Goal: Task Accomplishment & Management: Manage account settings

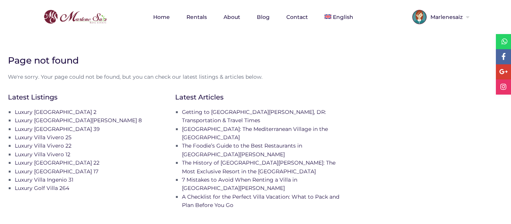
click at [463, 15] on span "Marlenesaiz" at bounding box center [445, 16] width 38 height 5
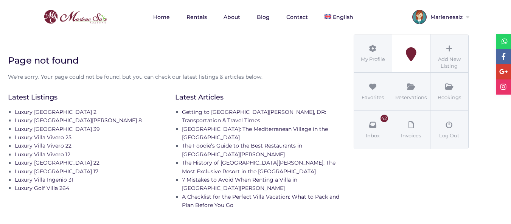
click at [408, 57] on icon at bounding box center [411, 54] width 34 height 14
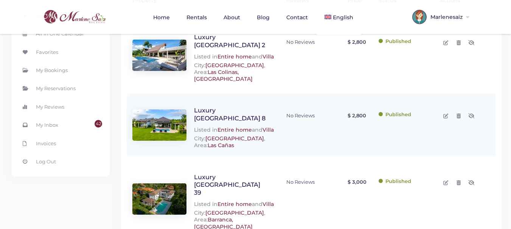
scroll to position [76, 0]
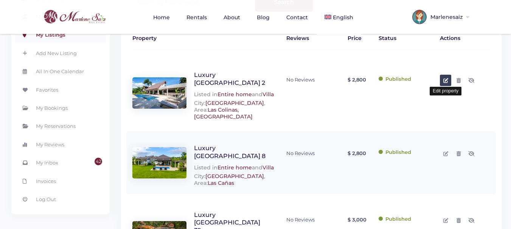
click at [446, 80] on icon at bounding box center [445, 80] width 5 height 5
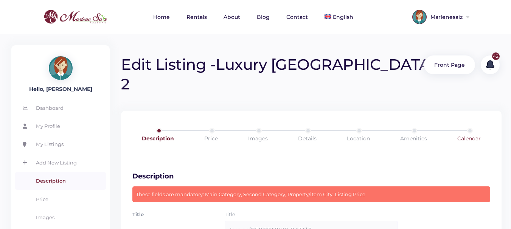
click at [469, 128] on link "Calendar" at bounding box center [469, 138] width 56 height 21
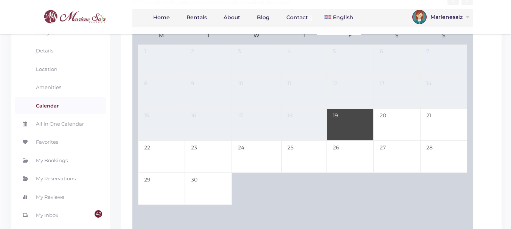
scroll to position [38, 0]
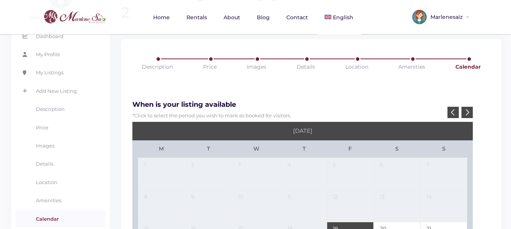
click at [470, 107] on div at bounding box center [466, 112] width 11 height 11
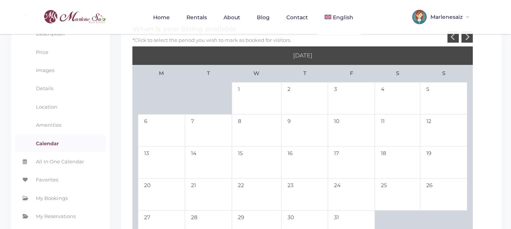
scroll to position [76, 0]
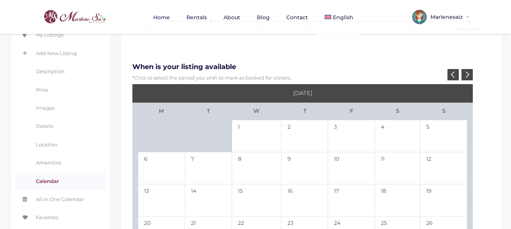
click at [470, 69] on div at bounding box center [466, 74] width 11 height 11
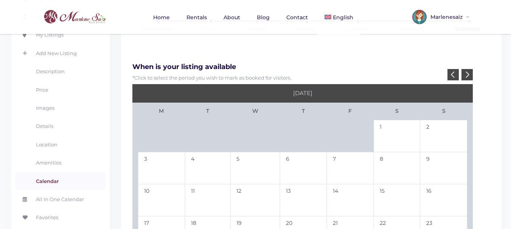
click at [470, 69] on div at bounding box center [466, 74] width 11 height 11
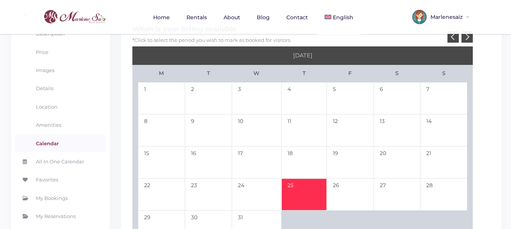
scroll to position [38, 0]
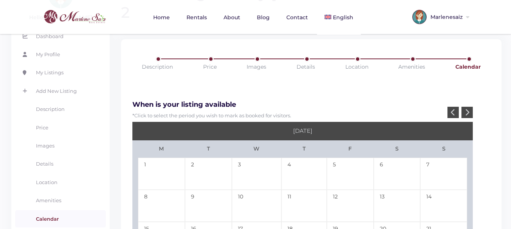
click at [469, 107] on div at bounding box center [466, 112] width 11 height 11
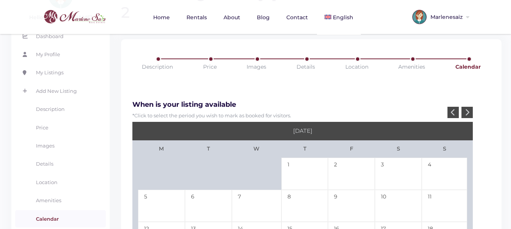
click at [454, 109] on icon at bounding box center [452, 112] width 5 height 7
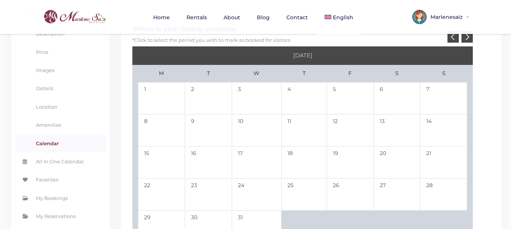
scroll to position [151, 0]
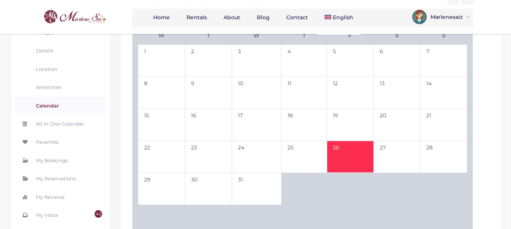
click at [350, 141] on td "26" at bounding box center [349, 157] width 47 height 32
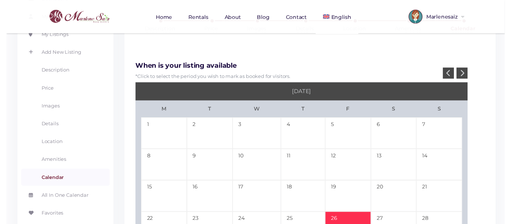
scroll to position [38, 0]
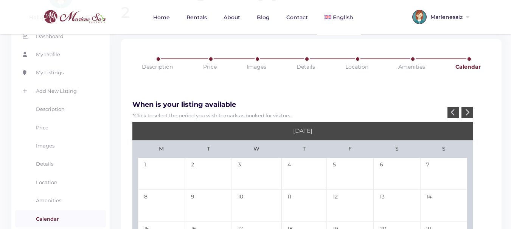
click at [467, 109] on icon at bounding box center [466, 112] width 5 height 7
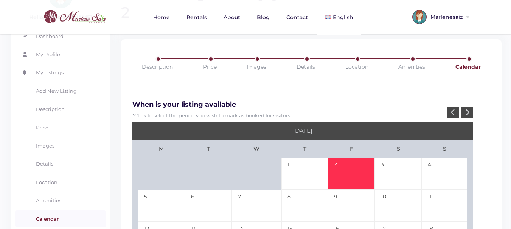
click at [345, 158] on td "2" at bounding box center [351, 174] width 47 height 32
type input "12-26-25"
type input "01-02-26"
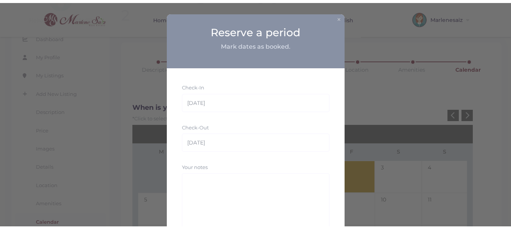
scroll to position [63, 0]
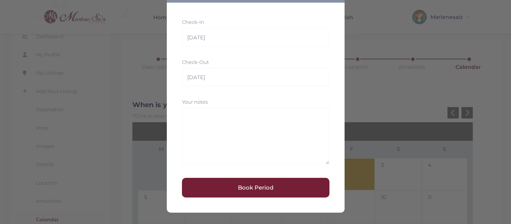
click at [244, 189] on button "Book Period" at bounding box center [255, 188] width 147 height 20
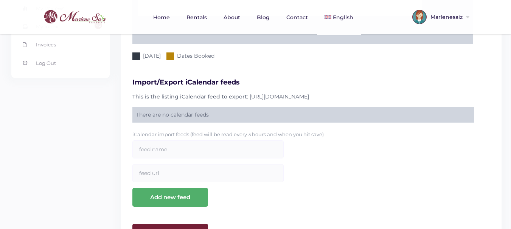
scroll to position [360, 0]
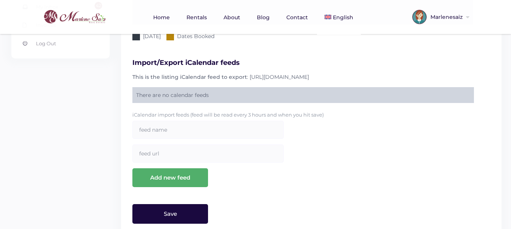
click at [167, 204] on input "Save" at bounding box center [170, 214] width 76 height 20
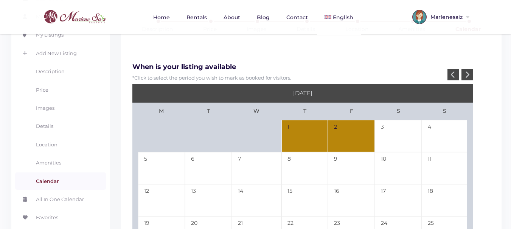
scroll to position [0, 0]
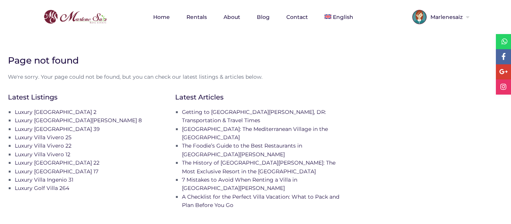
click at [469, 17] on icon at bounding box center [467, 16] width 3 height 5
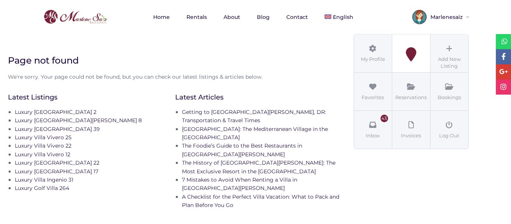
click at [415, 56] on icon at bounding box center [411, 54] width 34 height 14
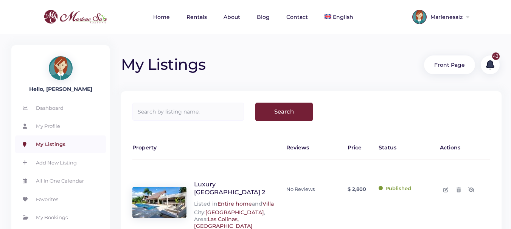
scroll to position [76, 0]
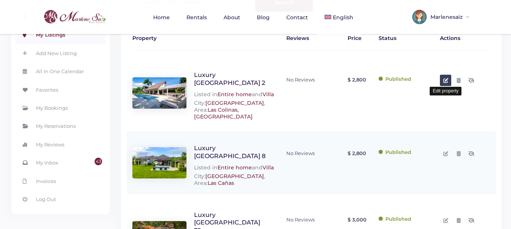
click at [445, 80] on icon at bounding box center [445, 80] width 5 height 5
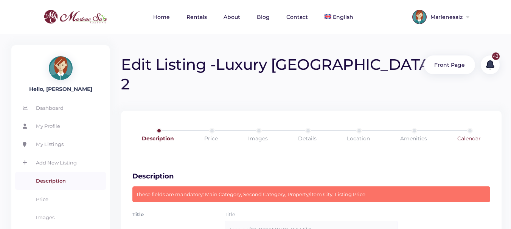
click at [469, 128] on link "Calendar" at bounding box center [469, 138] width 56 height 21
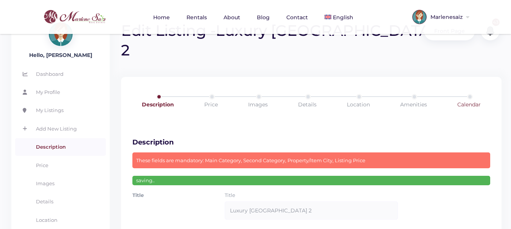
scroll to position [113, 0]
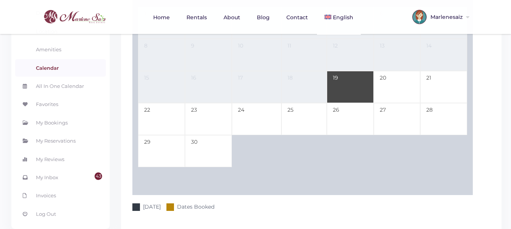
scroll to position [76, 0]
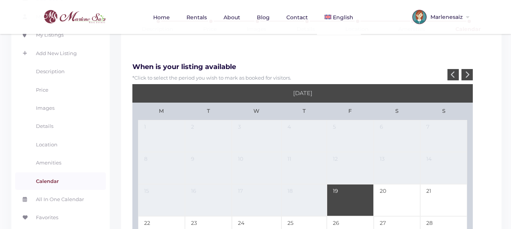
click at [466, 71] on icon at bounding box center [466, 74] width 5 height 7
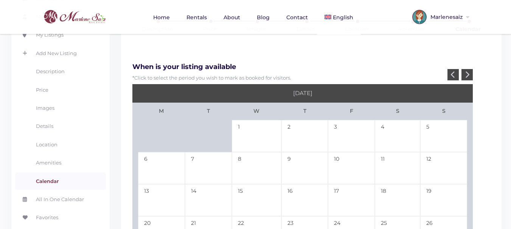
click at [467, 71] on icon at bounding box center [466, 74] width 5 height 7
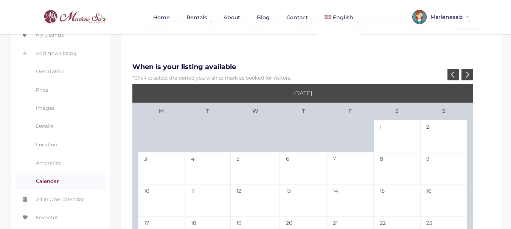
click at [467, 71] on icon at bounding box center [466, 74] width 5 height 7
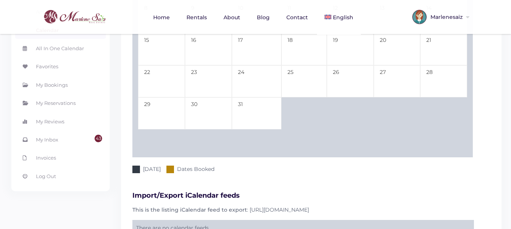
scroll to position [189, 0]
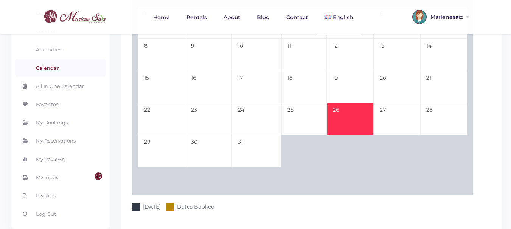
click at [344, 103] on td "26" at bounding box center [349, 119] width 47 height 32
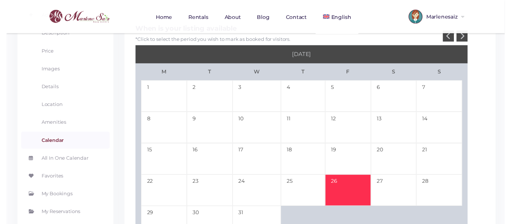
scroll to position [76, 0]
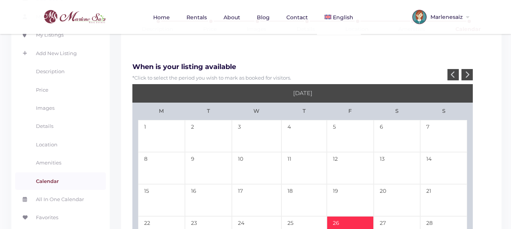
click at [471, 69] on div at bounding box center [466, 74] width 11 height 11
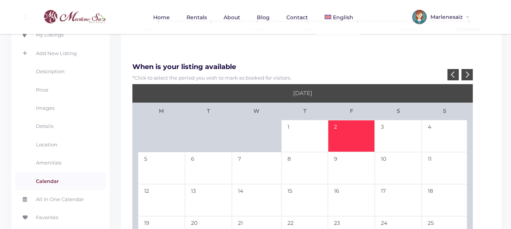
click at [357, 120] on td "2" at bounding box center [351, 136] width 47 height 32
type input "12-26-25"
type input "01-02-26"
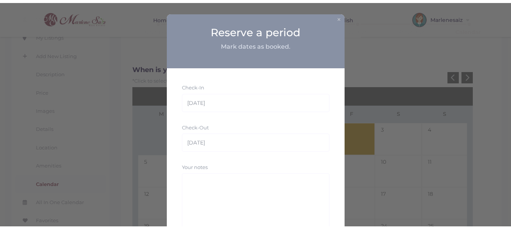
scroll to position [63, 0]
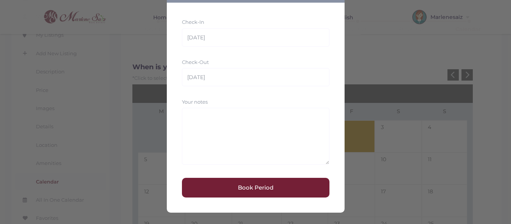
click at [249, 189] on button "Book Period" at bounding box center [255, 188] width 147 height 20
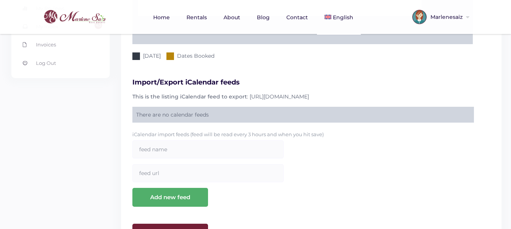
scroll to position [360, 0]
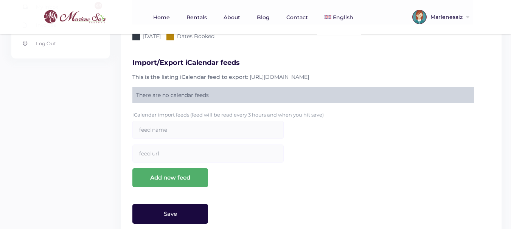
click at [177, 204] on input "Save" at bounding box center [170, 214] width 76 height 20
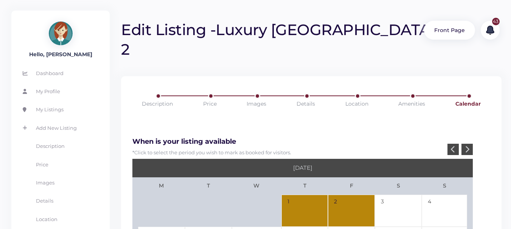
scroll to position [0, 0]
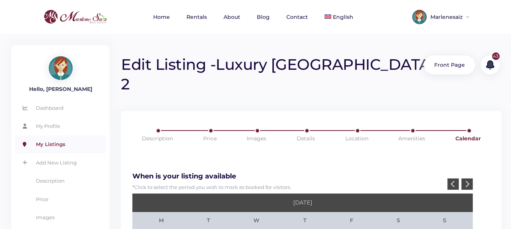
click at [58, 142] on link "My Listings" at bounding box center [60, 144] width 91 height 17
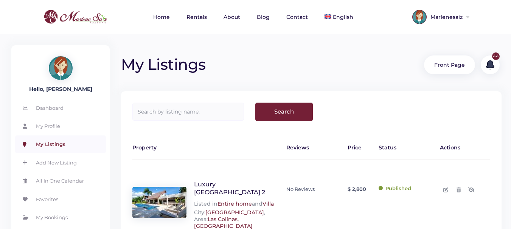
scroll to position [76, 0]
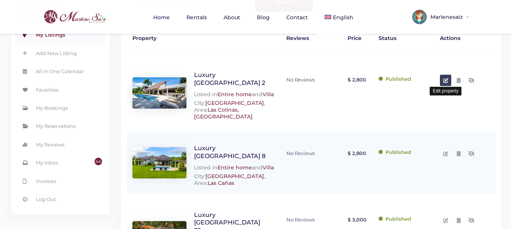
click at [445, 79] on icon at bounding box center [445, 80] width 5 height 5
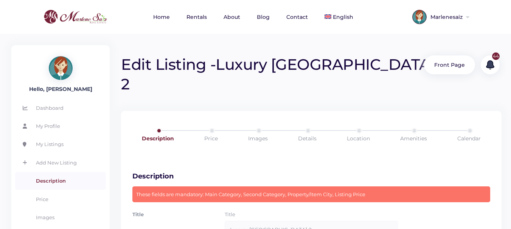
scroll to position [38, 0]
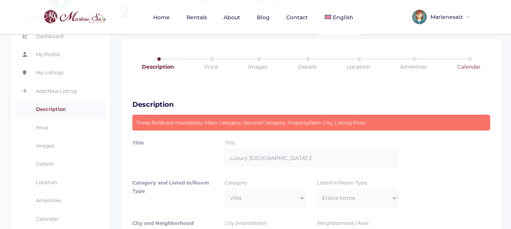
click at [469, 56] on link "Calendar" at bounding box center [469, 66] width 56 height 21
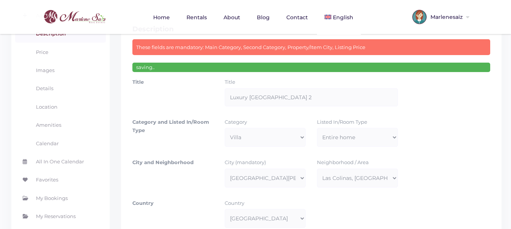
scroll to position [151, 0]
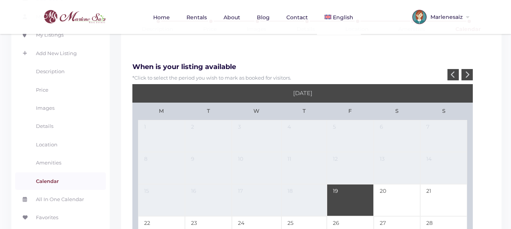
click at [469, 71] on icon at bounding box center [466, 74] width 5 height 7
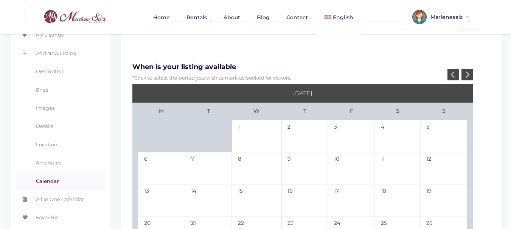
click at [469, 71] on icon at bounding box center [466, 74] width 5 height 7
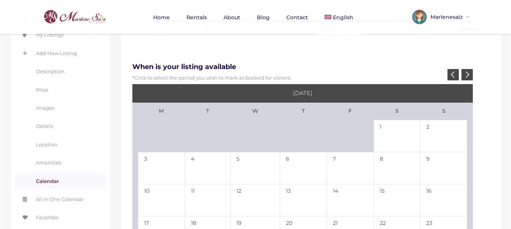
click at [469, 71] on icon at bounding box center [466, 74] width 5 height 7
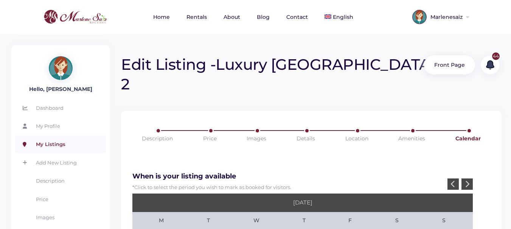
click at [52, 144] on link "My Listings" at bounding box center [60, 144] width 91 height 17
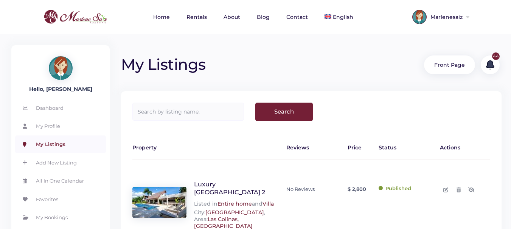
scroll to position [38, 0]
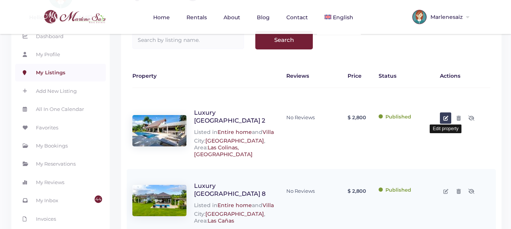
click at [446, 119] on icon at bounding box center [445, 118] width 5 height 5
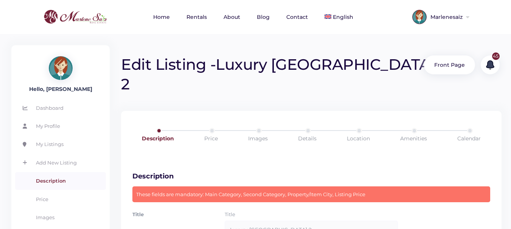
scroll to position [113, 0]
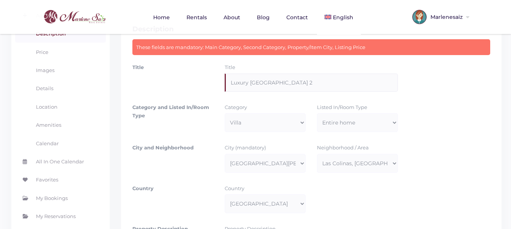
click at [292, 74] on input "Luxury [GEOGRAPHIC_DATA] 2" at bounding box center [310, 83] width 173 height 18
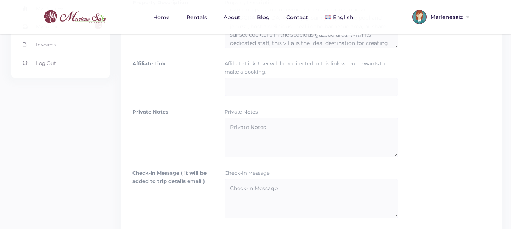
scroll to position [407, 0]
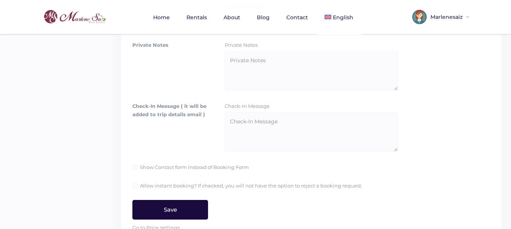
type input "Luxury [GEOGRAPHIC_DATA]"
click at [171, 200] on input "Save" at bounding box center [170, 210] width 76 height 20
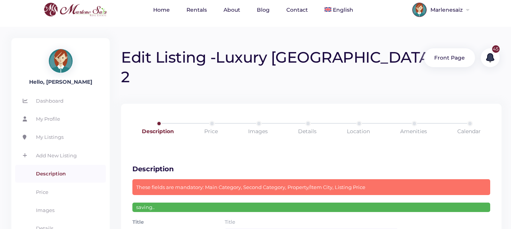
scroll to position [0, 0]
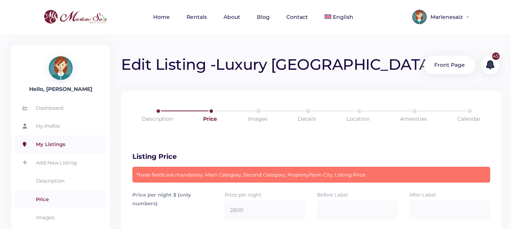
click at [53, 145] on link "My Listings" at bounding box center [60, 144] width 91 height 17
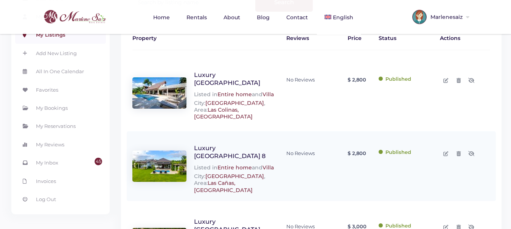
scroll to position [113, 0]
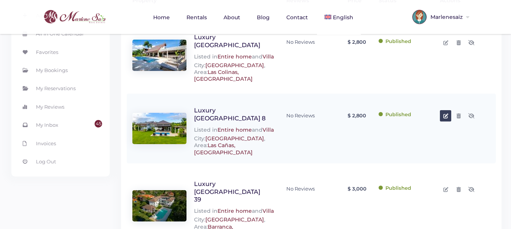
click at [446, 114] on icon at bounding box center [445, 116] width 5 height 5
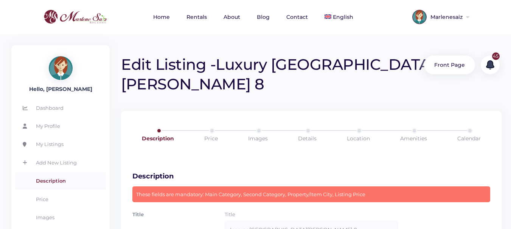
scroll to position [76, 0]
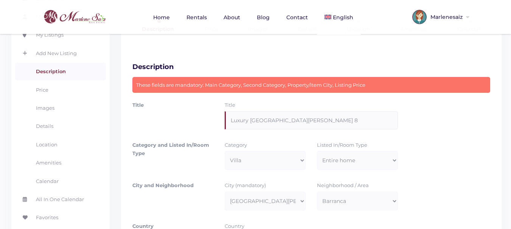
click at [295, 111] on input "Luxury [GEOGRAPHIC_DATA][PERSON_NAME] 8" at bounding box center [310, 120] width 173 height 18
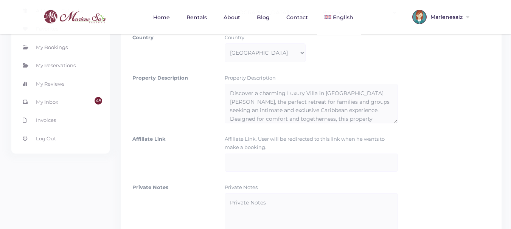
scroll to position [407, 0]
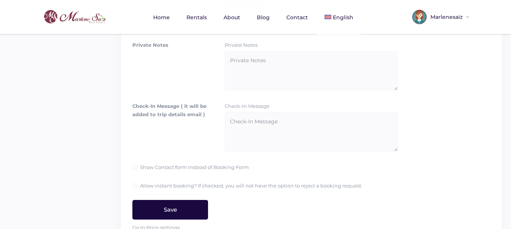
type input "Luxury [GEOGRAPHIC_DATA][PERSON_NAME]"
click at [182, 200] on input "Save" at bounding box center [170, 210] width 76 height 20
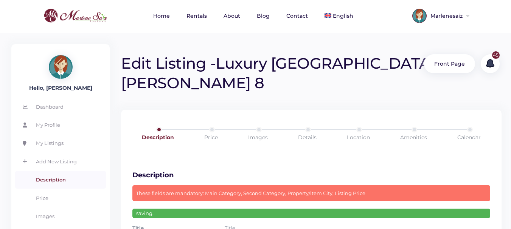
scroll to position [0, 0]
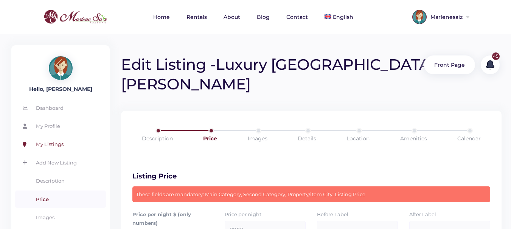
click at [56, 145] on link "My Listings" at bounding box center [60, 144] width 91 height 17
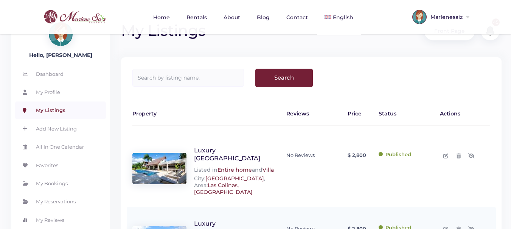
scroll to position [38, 0]
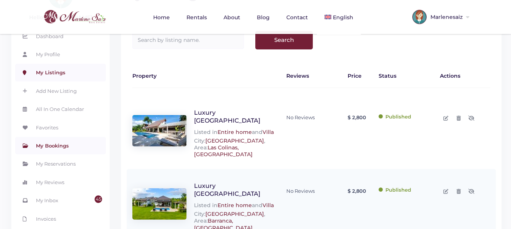
click at [56, 148] on link "My Bookings" at bounding box center [60, 145] width 91 height 17
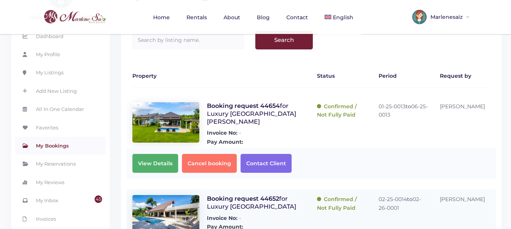
scroll to position [76, 0]
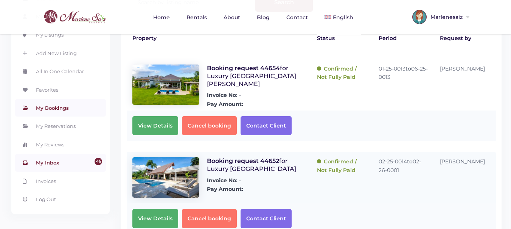
click at [60, 163] on link "45 My Inbox" at bounding box center [60, 162] width 91 height 17
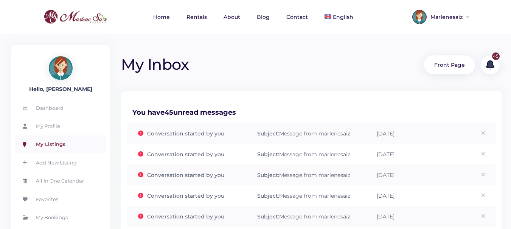
click at [53, 144] on link "My Listings" at bounding box center [60, 144] width 91 height 17
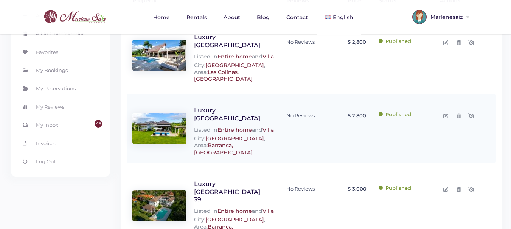
scroll to position [151, 0]
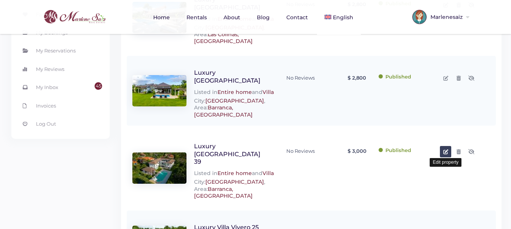
click at [447, 150] on icon at bounding box center [445, 152] width 5 height 5
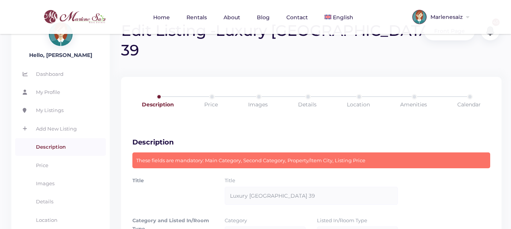
scroll to position [113, 0]
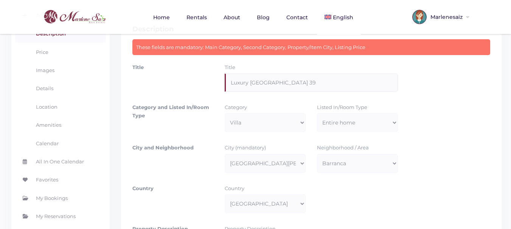
click at [303, 74] on input "Luxury [GEOGRAPHIC_DATA] 39" at bounding box center [310, 83] width 173 height 18
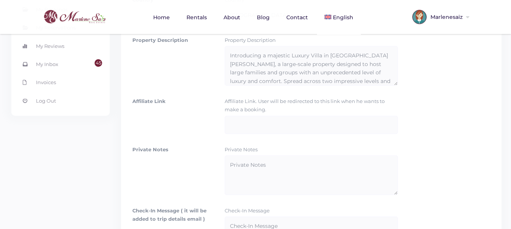
scroll to position [407, 0]
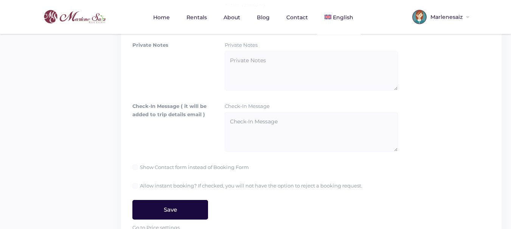
type input "Luxury [GEOGRAPHIC_DATA]"
click at [177, 200] on input "Save" at bounding box center [170, 210] width 76 height 20
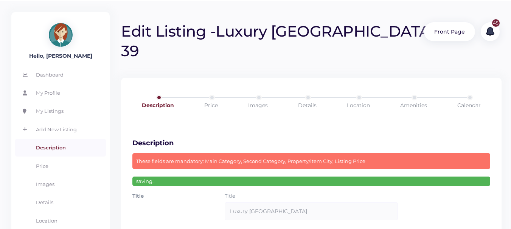
scroll to position [0, 0]
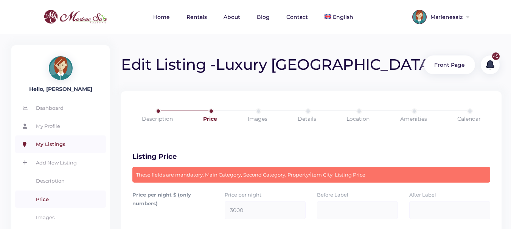
click at [60, 147] on link "My Listings" at bounding box center [60, 144] width 91 height 17
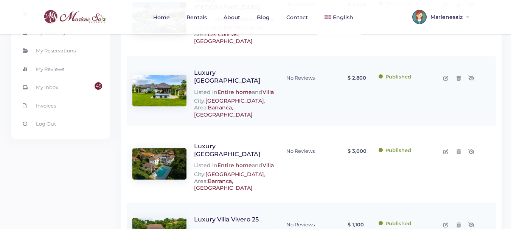
scroll to position [189, 0]
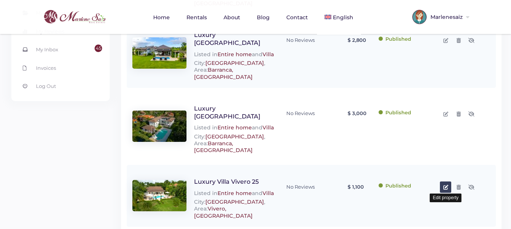
click at [446, 185] on icon at bounding box center [445, 187] width 5 height 5
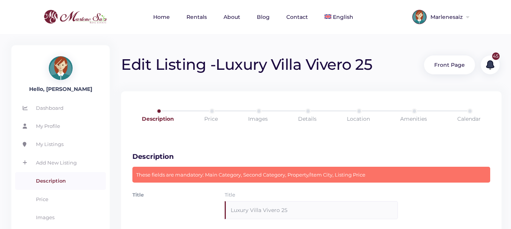
click at [298, 207] on input "Luxury Villa Vivero 25" at bounding box center [310, 210] width 173 height 18
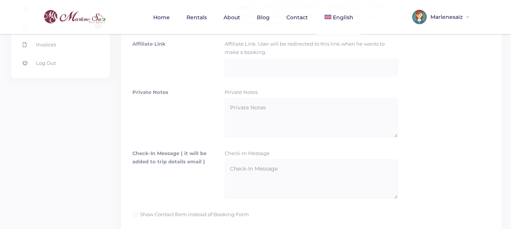
scroll to position [407, 0]
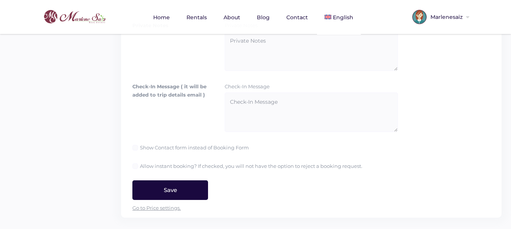
type input "Luxury Villa Vivero"
click at [196, 189] on input "Save" at bounding box center [170, 191] width 76 height 20
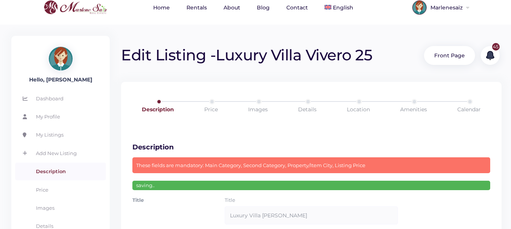
scroll to position [0, 0]
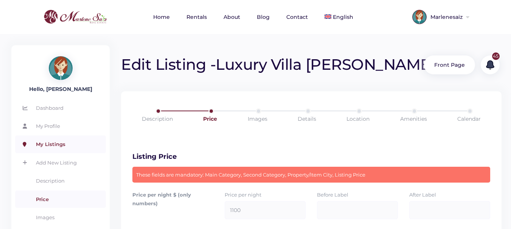
click at [56, 148] on link "My Listings" at bounding box center [60, 144] width 91 height 17
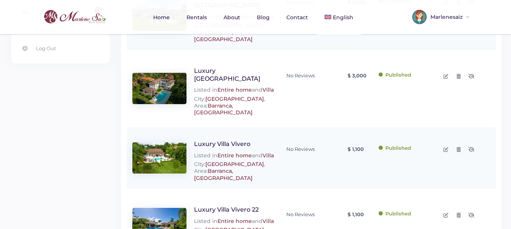
scroll to position [265, 0]
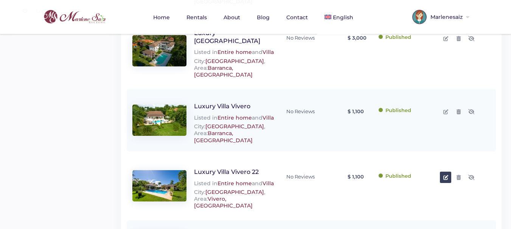
click at [444, 175] on icon at bounding box center [445, 177] width 5 height 5
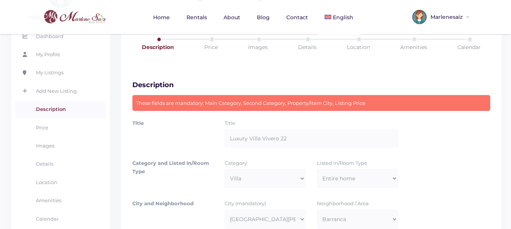
scroll to position [76, 0]
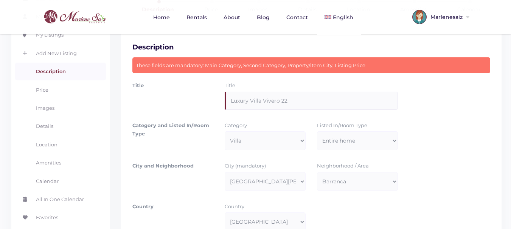
click at [303, 100] on input "Luxury Villa Vivero 22" at bounding box center [310, 101] width 173 height 18
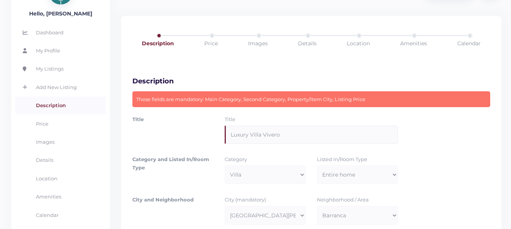
scroll to position [0, 0]
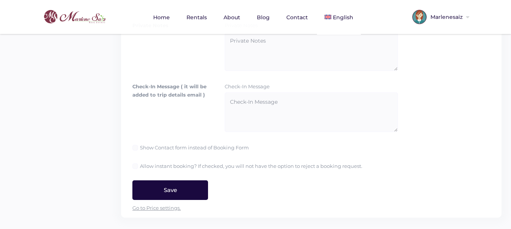
type input "Luxury Villa Vivero"
click at [187, 192] on input "Save" at bounding box center [170, 191] width 76 height 20
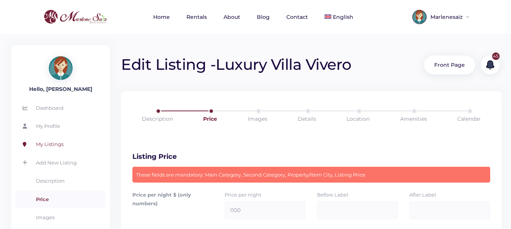
click at [57, 145] on link "My Listings" at bounding box center [60, 144] width 91 height 17
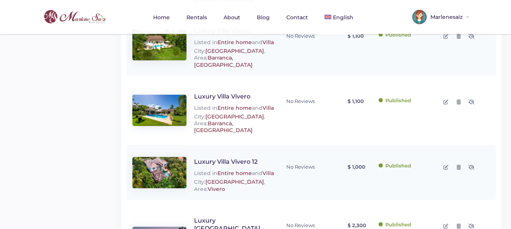
scroll to position [378, 0]
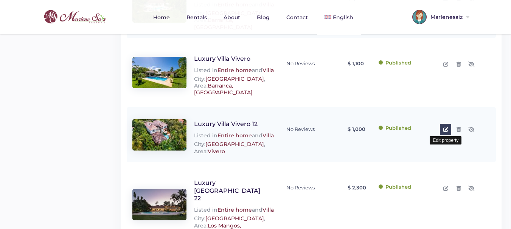
click at [446, 127] on icon at bounding box center [445, 129] width 5 height 5
click at [446, 118] on div "Luxury Villa Vivero 12 Listed in Entire home and Villa City: Casa de Campo , Ar…" at bounding box center [311, 134] width 369 height 55
click at [444, 127] on icon at bounding box center [445, 129] width 5 height 5
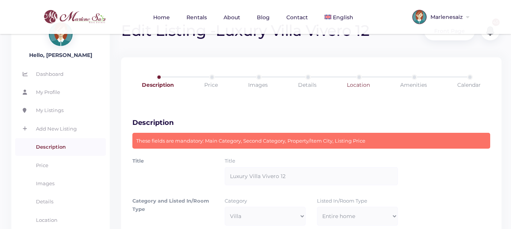
scroll to position [113, 0]
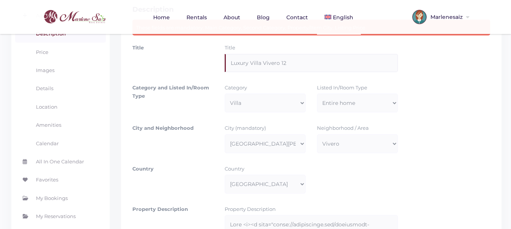
drag, startPoint x: 309, startPoint y: 66, endPoint x: 307, endPoint y: 62, distance: 4.6
click at [308, 63] on input "Luxury Villa Vivero 12" at bounding box center [310, 63] width 173 height 18
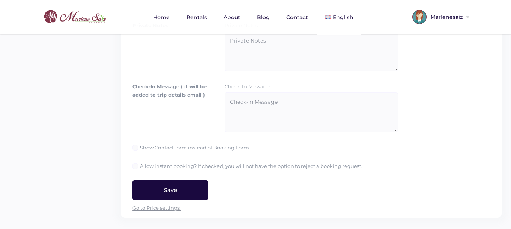
type input "Luxury Villa Vivero"
click at [198, 191] on input "Save" at bounding box center [170, 191] width 76 height 20
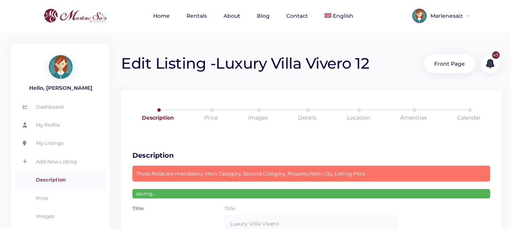
scroll to position [0, 0]
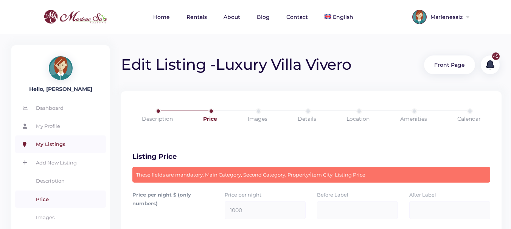
click at [58, 147] on link "My Listings" at bounding box center [60, 144] width 91 height 17
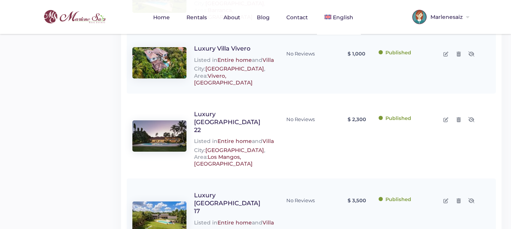
scroll to position [491, 0]
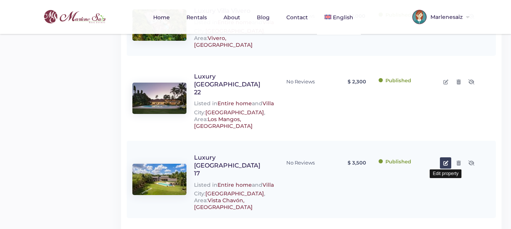
click at [447, 161] on icon at bounding box center [445, 163] width 5 height 5
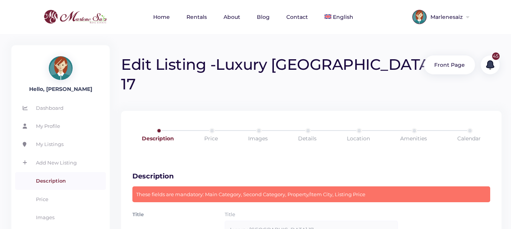
scroll to position [76, 0]
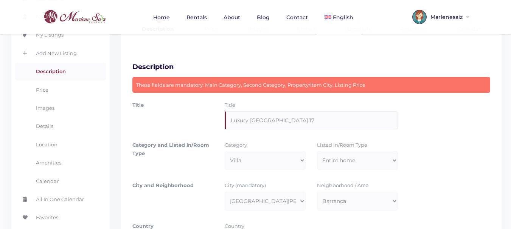
click at [313, 111] on input "Luxury Villa Vista Chavon 17" at bounding box center [310, 120] width 173 height 18
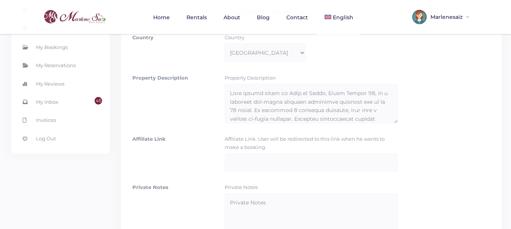
scroll to position [407, 0]
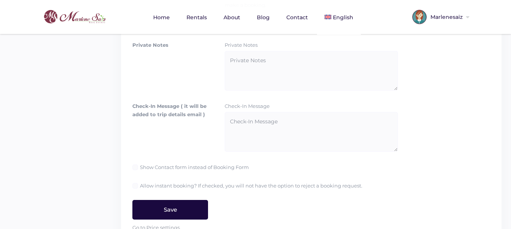
type input "Luxury [GEOGRAPHIC_DATA]"
click at [166, 200] on input "Save" at bounding box center [170, 210] width 76 height 20
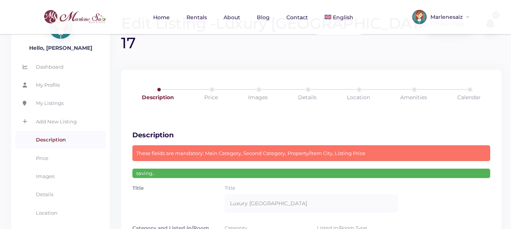
scroll to position [0, 0]
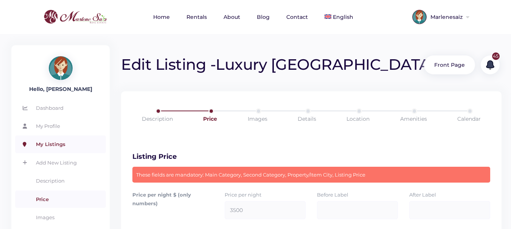
click at [55, 143] on link "My Listings" at bounding box center [60, 144] width 91 height 17
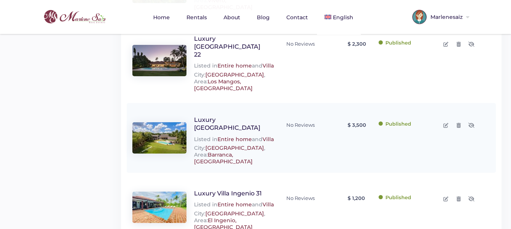
scroll to position [567, 0]
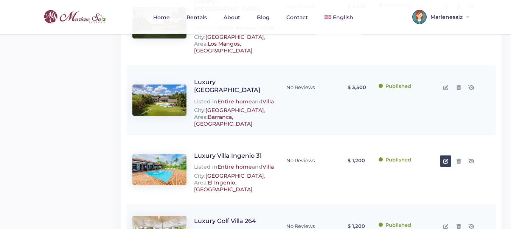
click at [444, 156] on link at bounding box center [444, 161] width 11 height 11
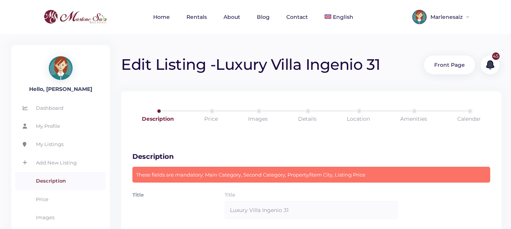
scroll to position [76, 0]
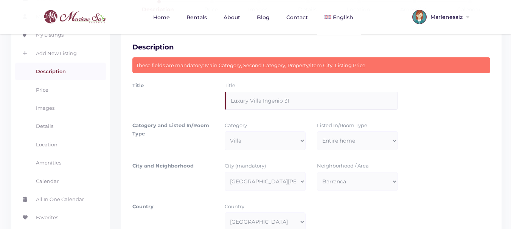
click at [301, 101] on input "Luxury Villa Ingenio 31" at bounding box center [310, 101] width 173 height 18
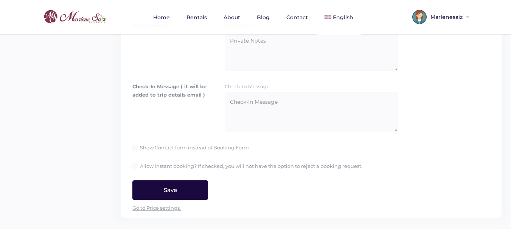
type input "Luxury Villa Ingenio"
drag, startPoint x: 154, startPoint y: 195, endPoint x: 219, endPoint y: 192, distance: 65.1
click at [154, 195] on input "Save" at bounding box center [170, 191] width 76 height 20
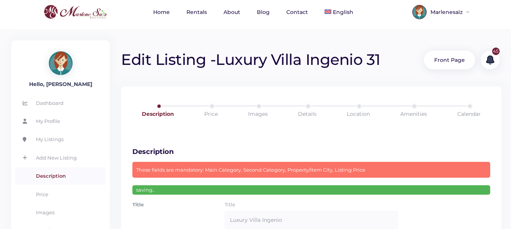
scroll to position [0, 0]
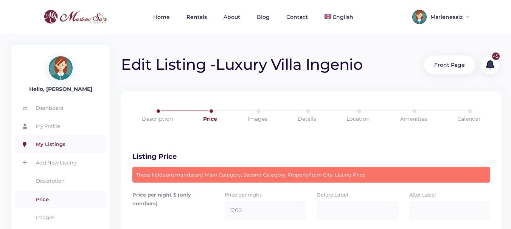
click at [62, 142] on link "My Listings" at bounding box center [60, 144] width 91 height 17
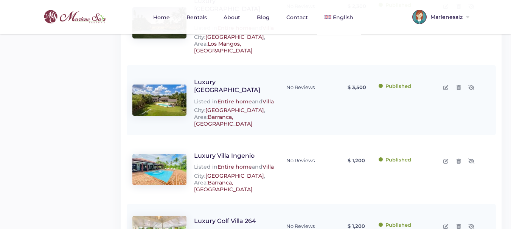
scroll to position [605, 0]
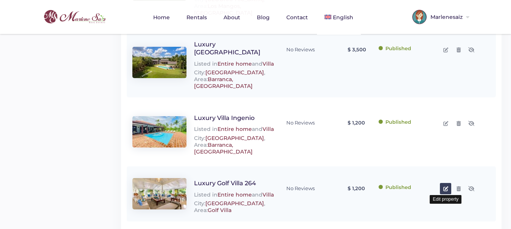
click at [445, 187] on icon at bounding box center [445, 189] width 5 height 5
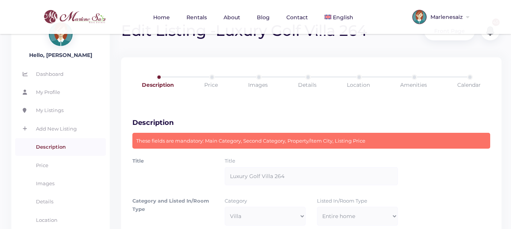
scroll to position [38, 0]
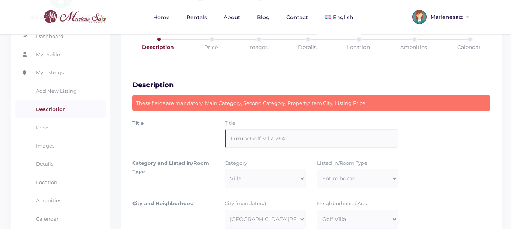
click at [290, 138] on input "Luxury Golf Villa 264" at bounding box center [310, 139] width 173 height 18
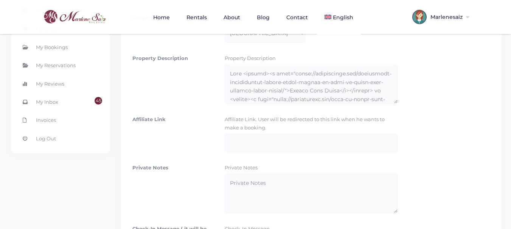
scroll to position [407, 0]
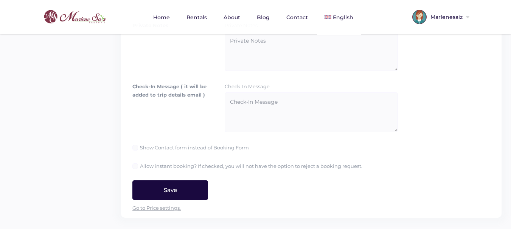
type input "Luxury Golf Villa"
click at [176, 183] on input "Save" at bounding box center [170, 191] width 76 height 20
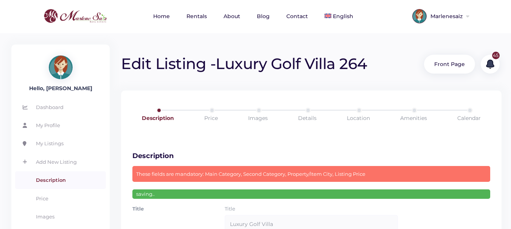
scroll to position [0, 0]
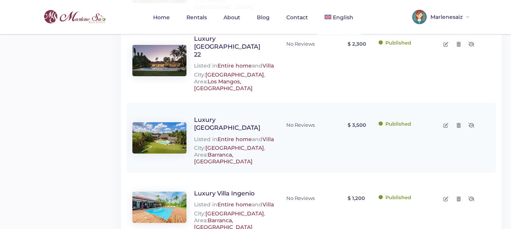
scroll to position [614, 0]
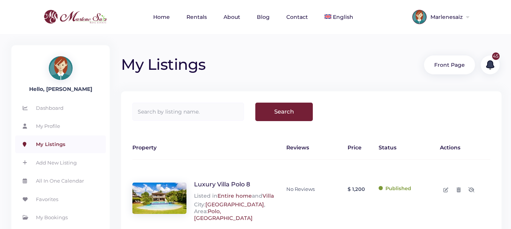
scroll to position [113, 0]
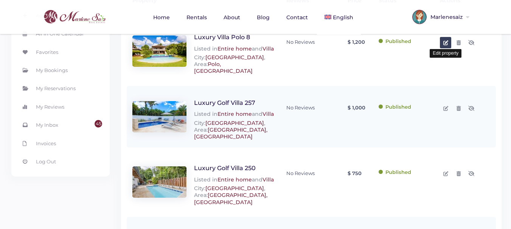
click at [447, 42] on icon at bounding box center [445, 42] width 5 height 5
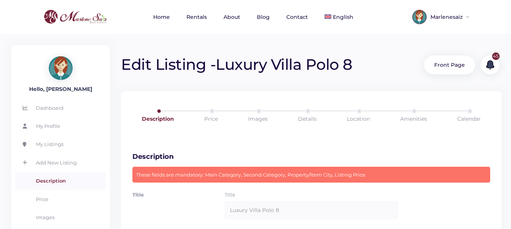
scroll to position [38, 0]
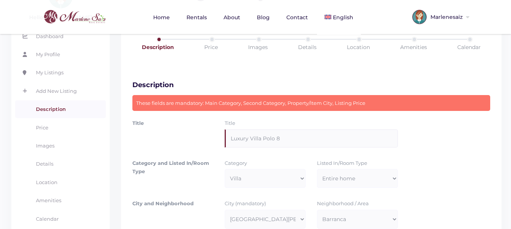
click at [298, 137] on input "Luxury Villa Polo 8" at bounding box center [310, 139] width 173 height 18
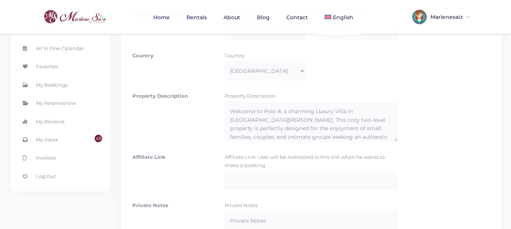
scroll to position [407, 0]
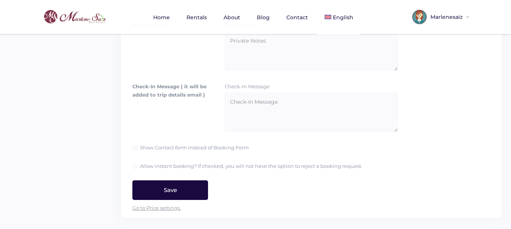
type input "Luxury [GEOGRAPHIC_DATA]"
click at [199, 192] on input "Save" at bounding box center [170, 191] width 76 height 20
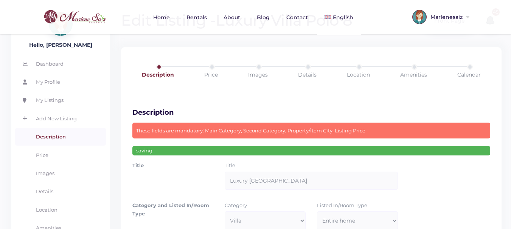
scroll to position [0, 0]
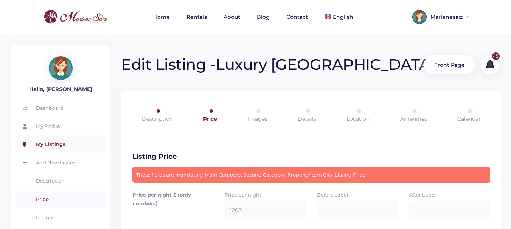
click at [48, 145] on link "My Listings" at bounding box center [60, 144] width 91 height 17
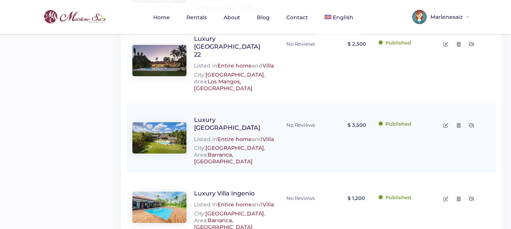
scroll to position [614, 0]
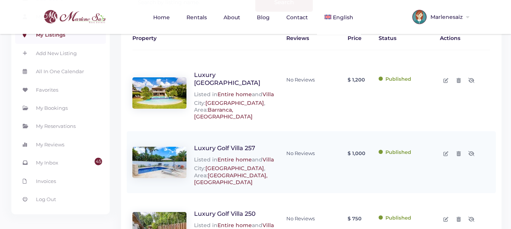
scroll to position [113, 0]
